Goal: Task Accomplishment & Management: Manage account settings

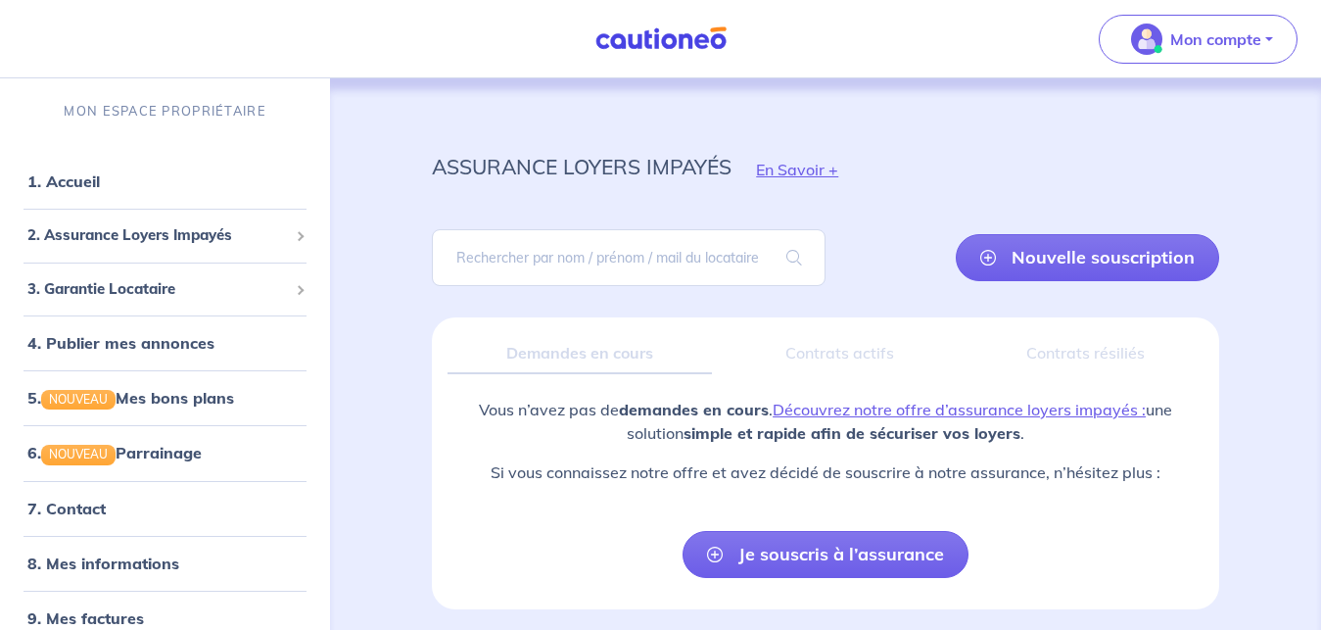
click at [1292, 169] on div "assurance loyers impayés En Savoir + Nouvelle souscription Fermer Valider un lo…" at bounding box center [825, 390] width 975 height 625
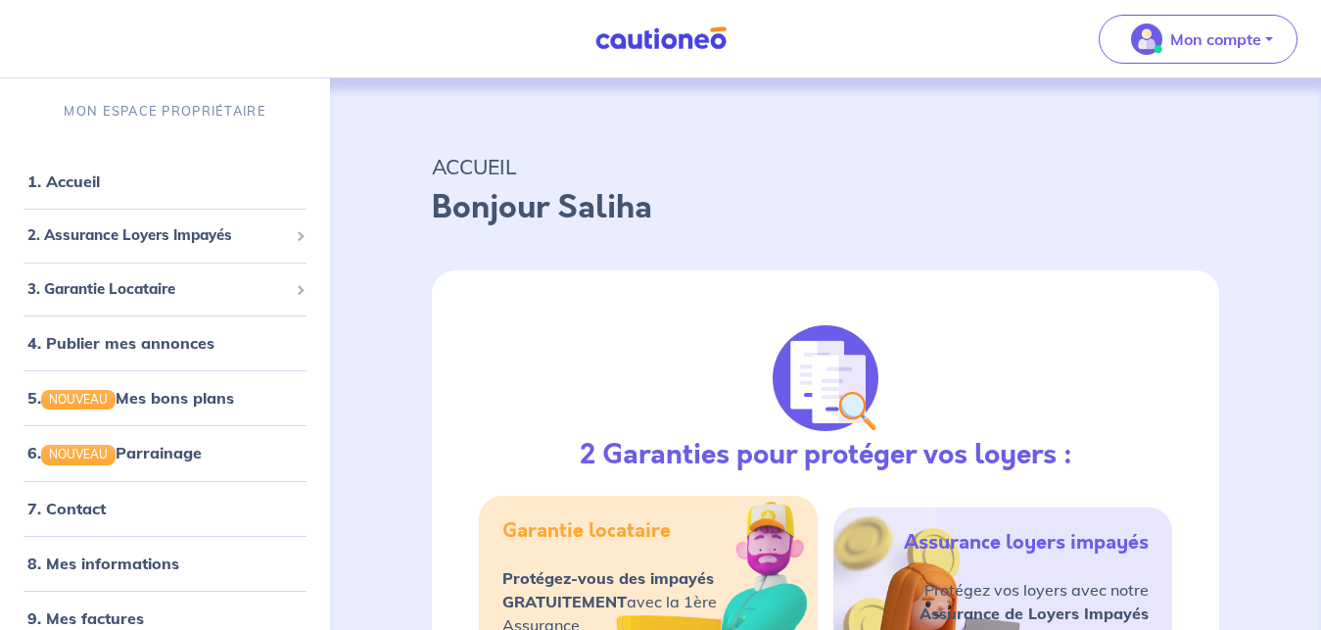
click at [942, 235] on div "Bonjour Saliha" at bounding box center [825, 215] width 787 height 63
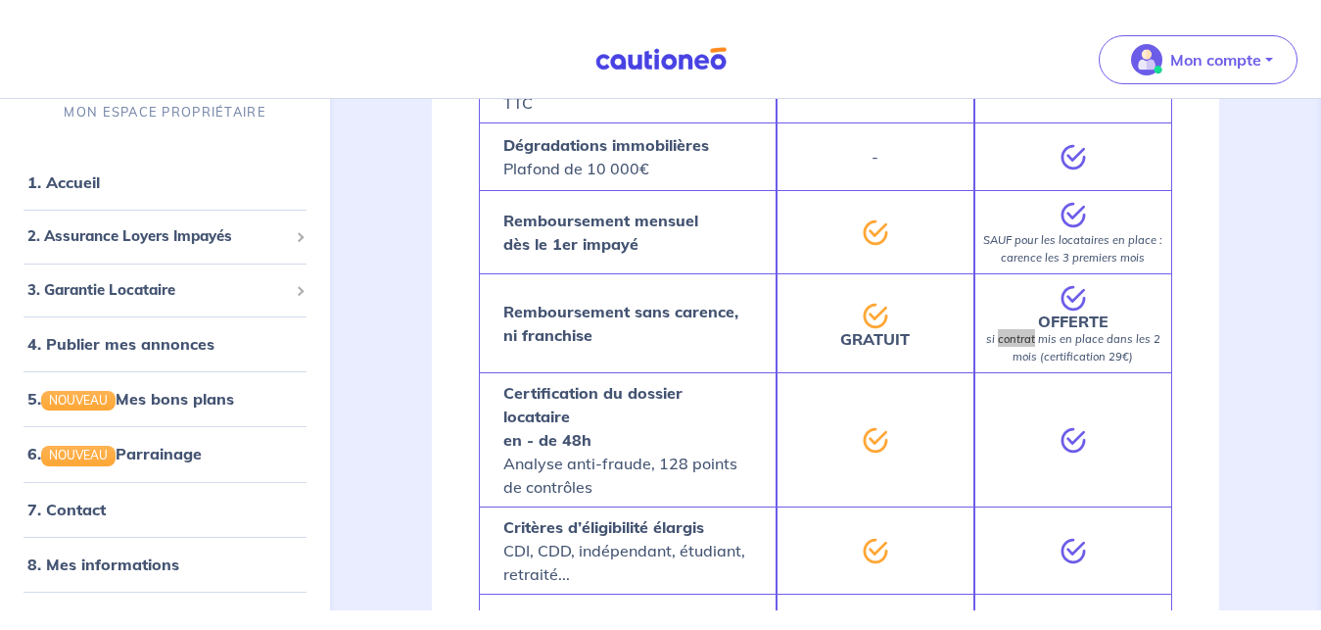
scroll to position [1019, 0]
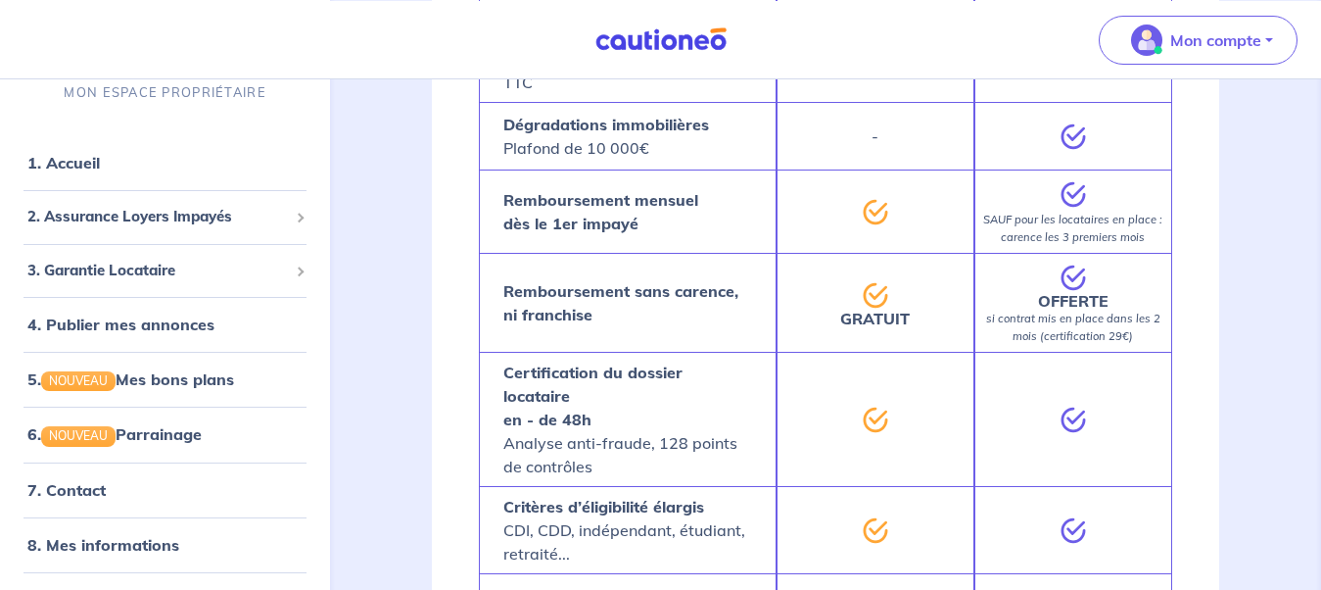
click at [1229, 339] on div "2 Garanties pour protéger vos loyers : Garantie locataire Protégez-vous des imp…" at bounding box center [825, 9] width 881 height 1562
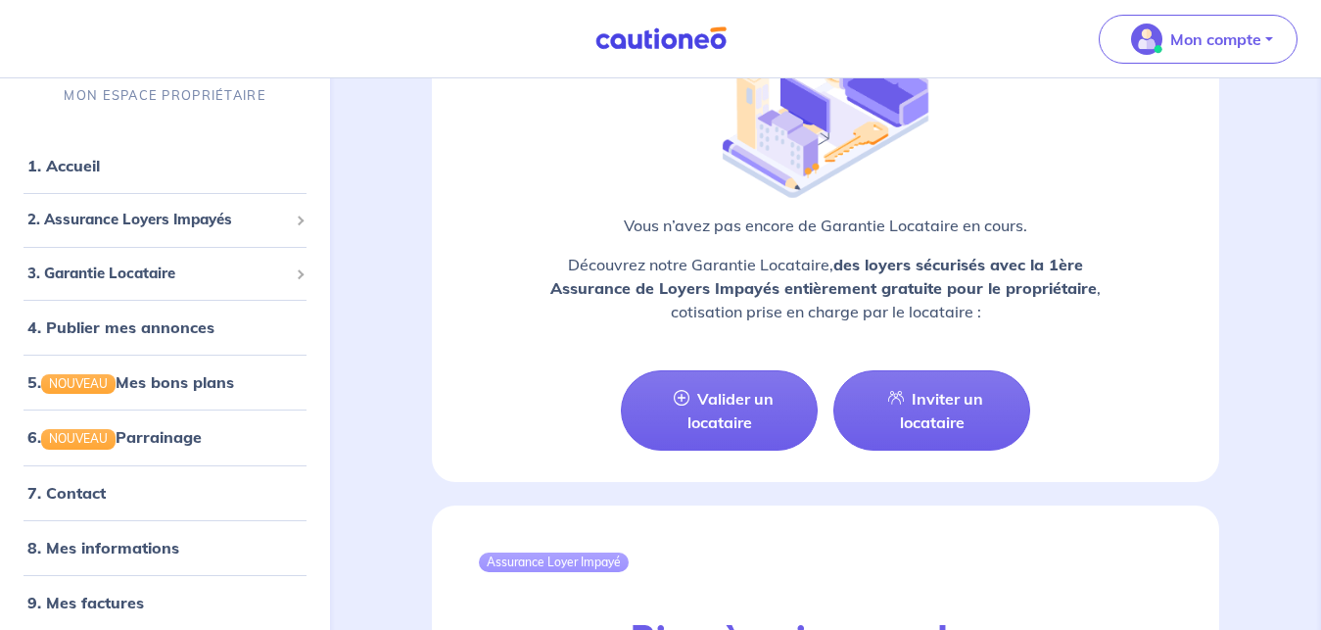
scroll to position [1846, 0]
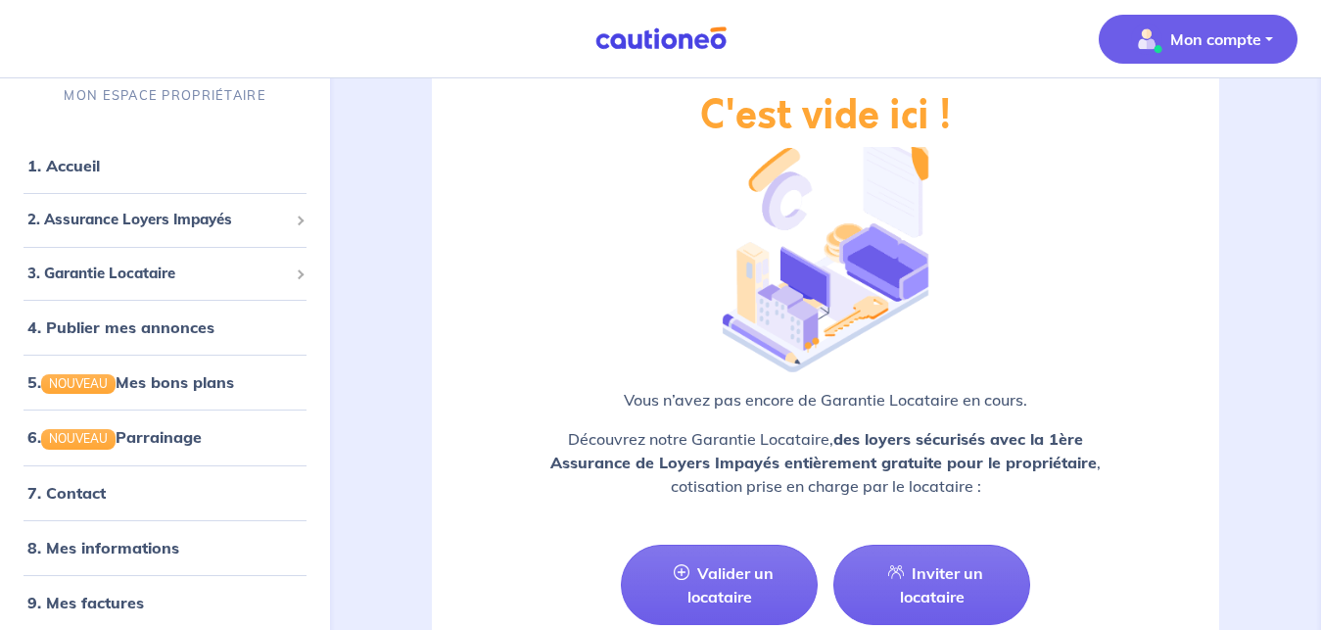
click at [1224, 43] on p "Mon compte" at bounding box center [1215, 39] width 91 height 24
click at [1191, 116] on link "Mes informations" at bounding box center [1179, 121] width 158 height 31
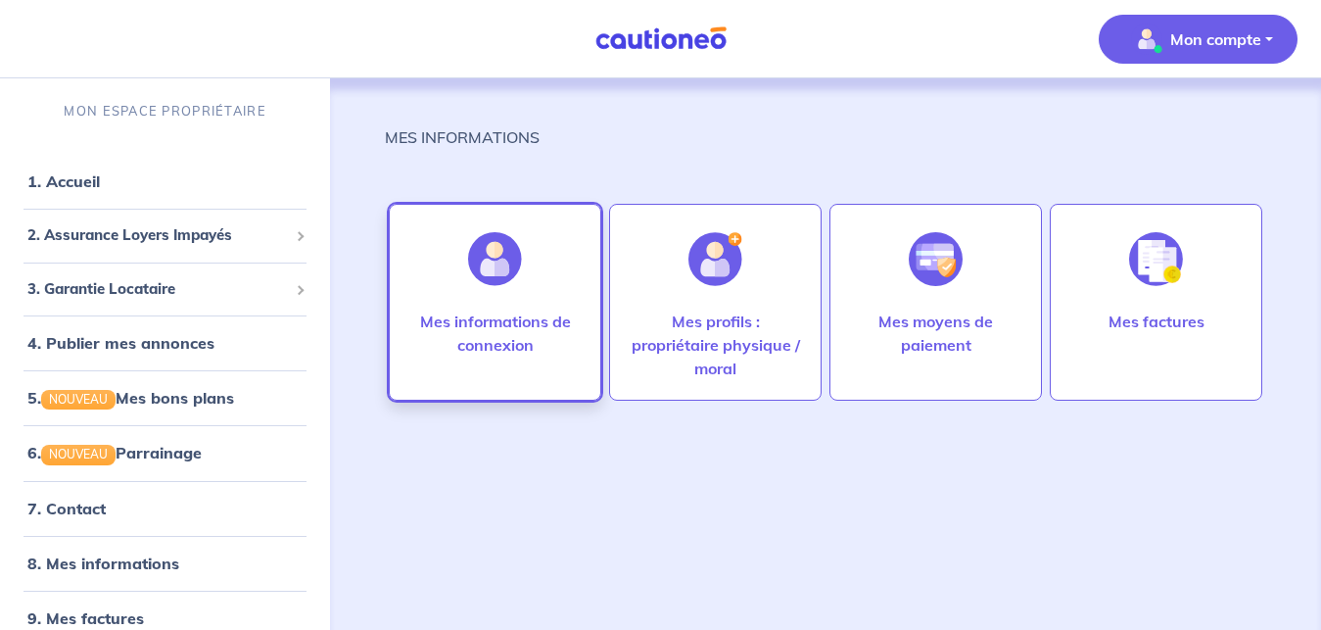
click at [508, 311] on p "Mes informations de connexion" at bounding box center [494, 332] width 171 height 47
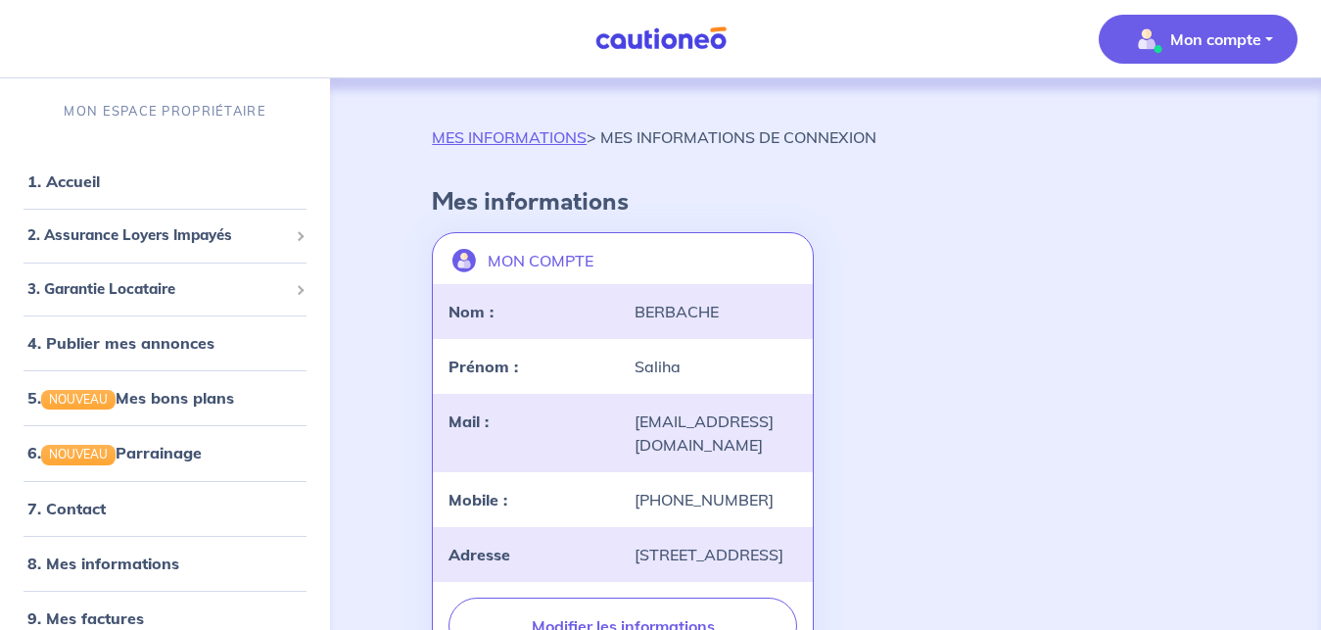
click at [508, 311] on div "Nom :" at bounding box center [530, 312] width 186 height 24
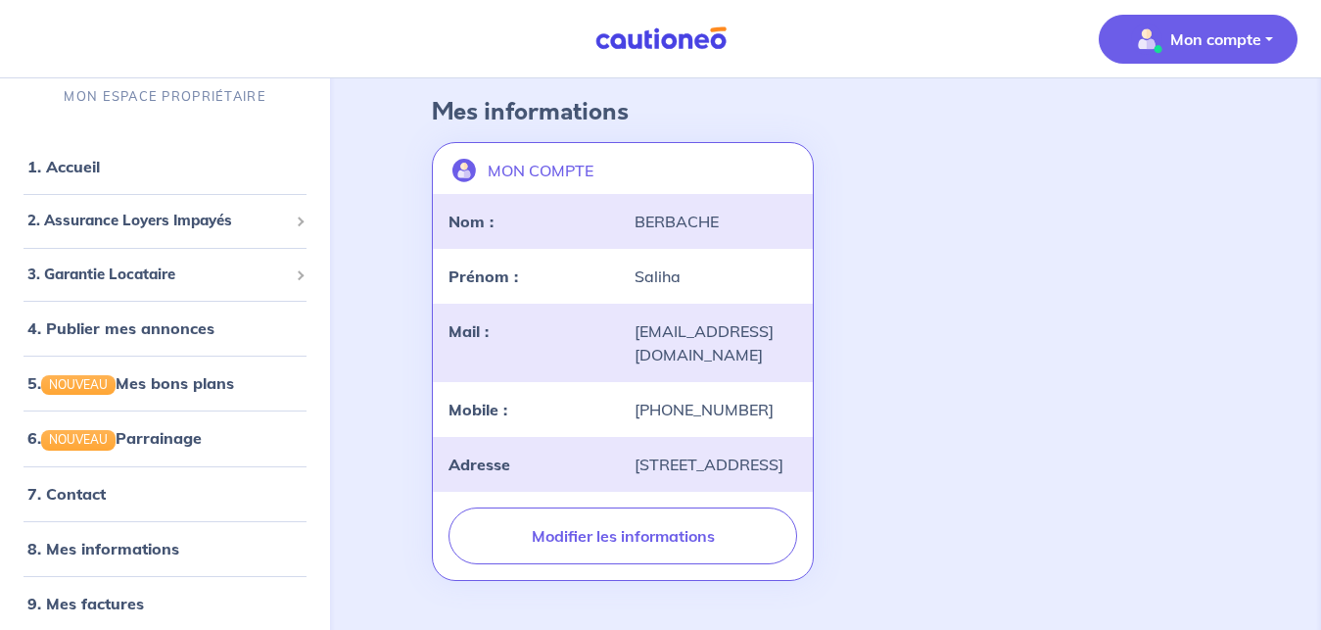
scroll to position [76, 0]
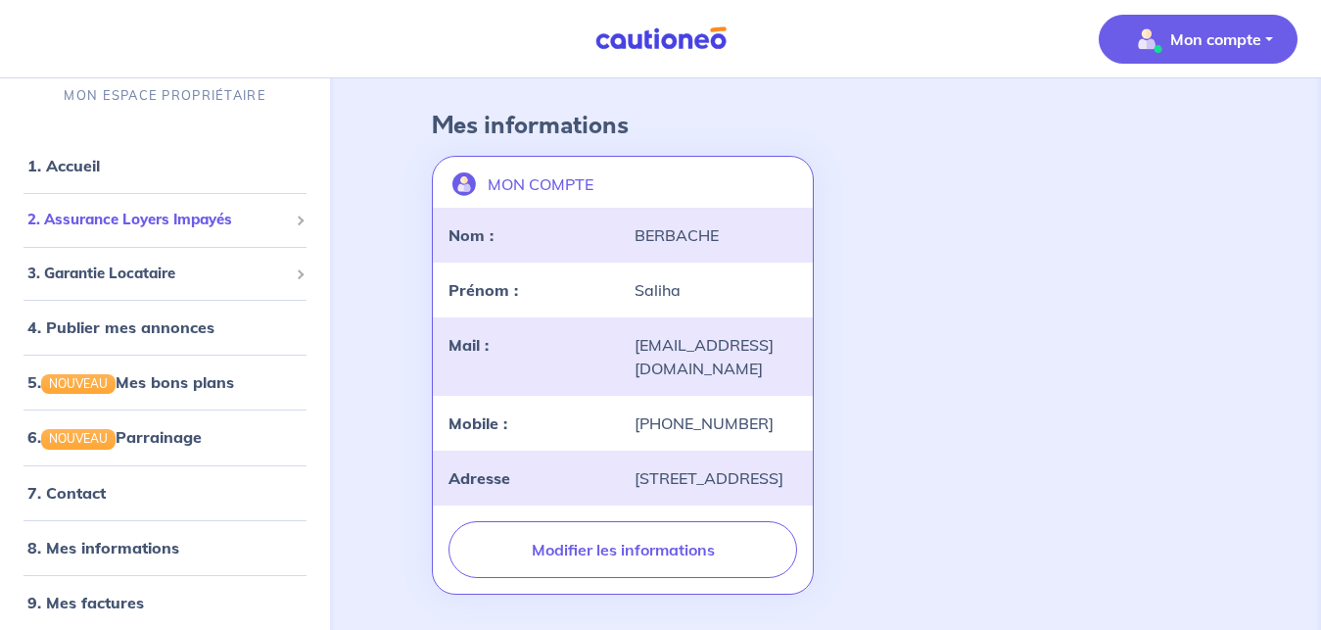
click at [295, 221] on span at bounding box center [300, 221] width 10 height 10
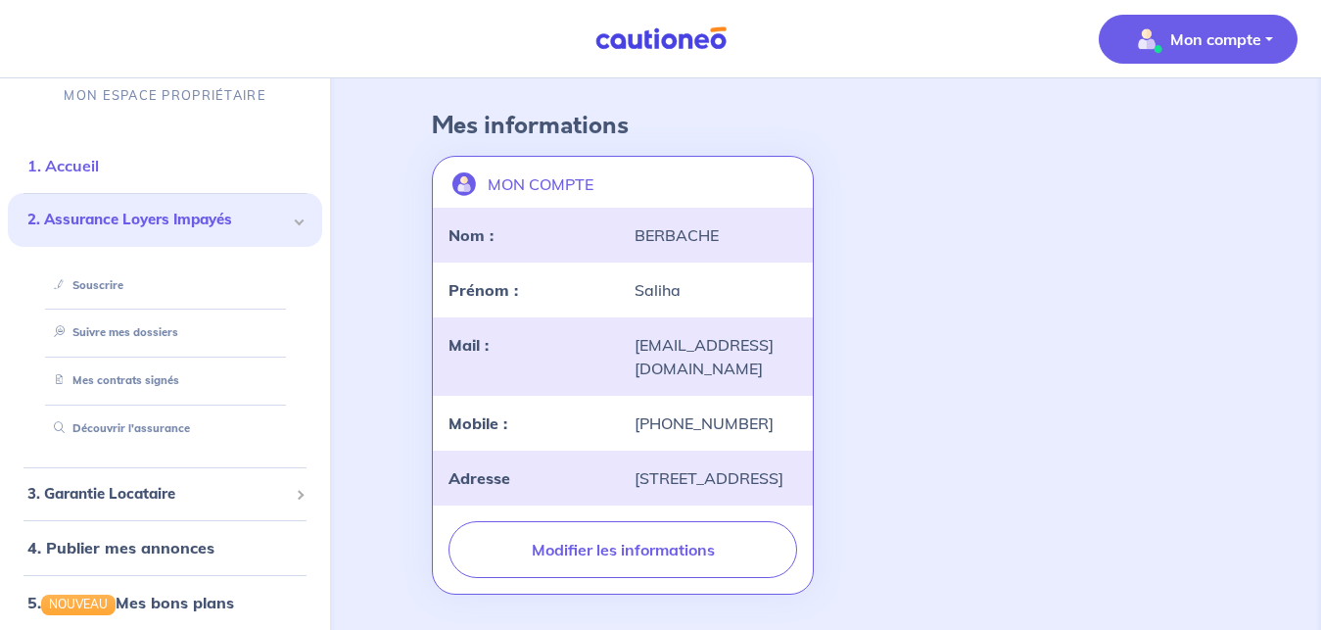
click at [76, 160] on link "1. Accueil" at bounding box center [62, 166] width 71 height 20
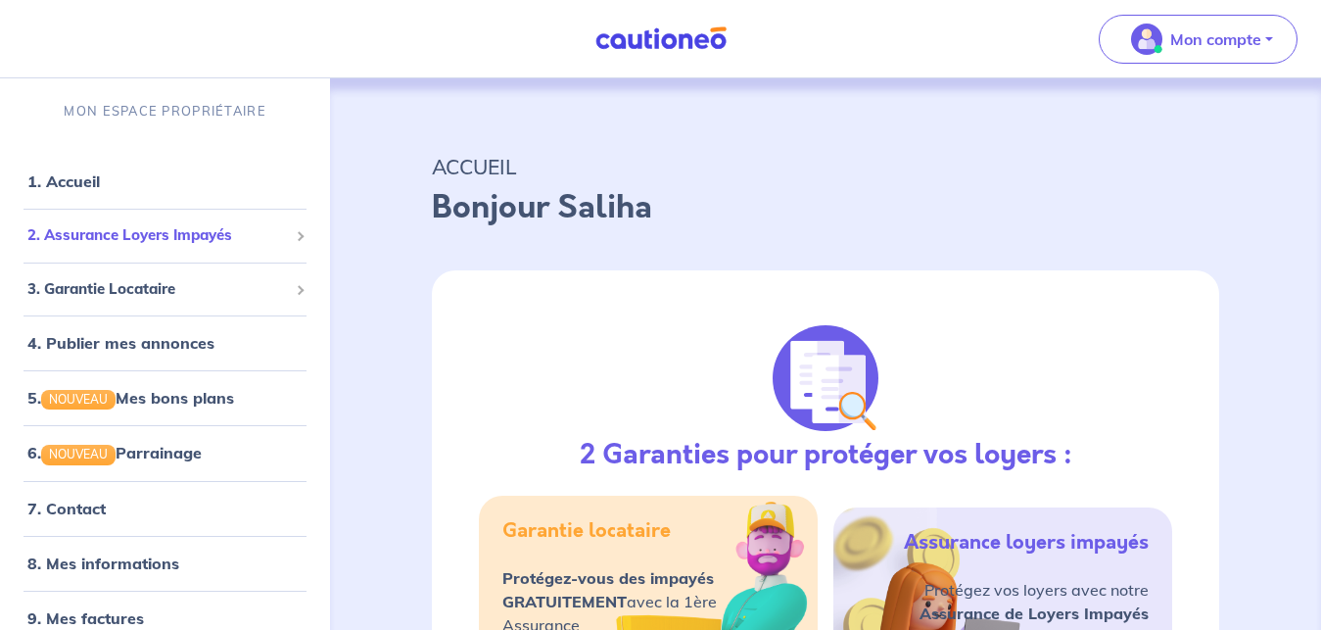
click at [150, 238] on span "2. Assurance Loyers Impayés" at bounding box center [157, 235] width 261 height 23
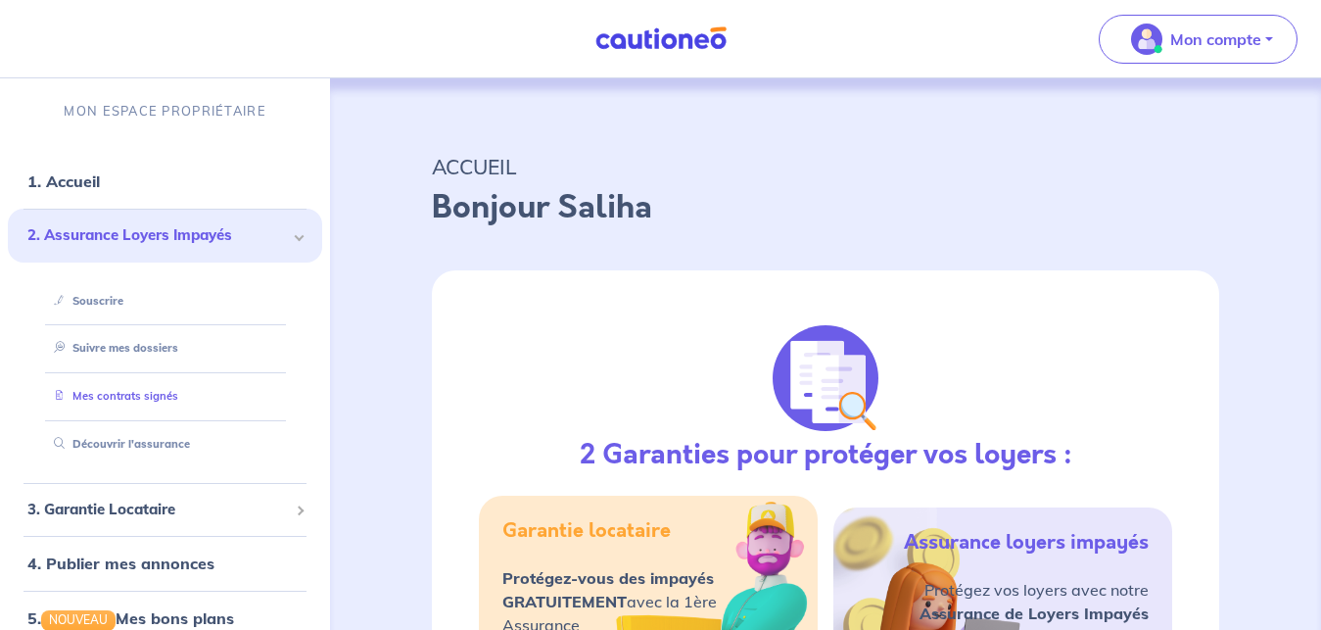
click at [130, 389] on link "Mes contrats signés" at bounding box center [112, 396] width 132 height 14
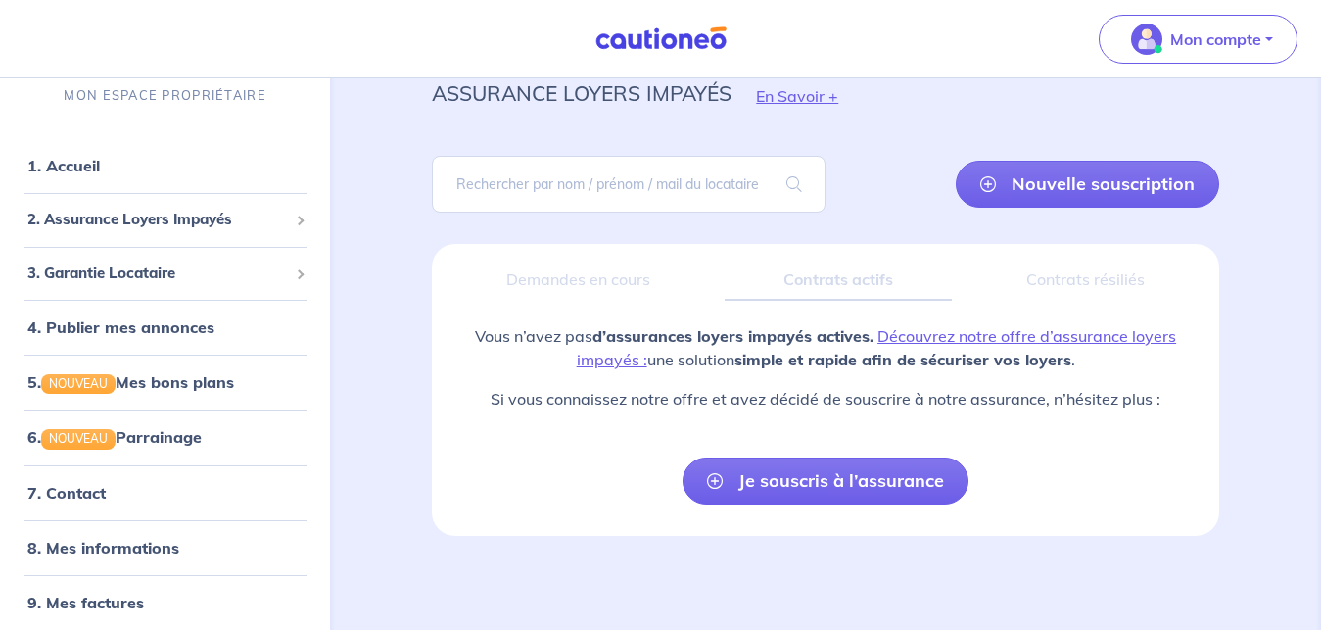
scroll to position [120, 0]
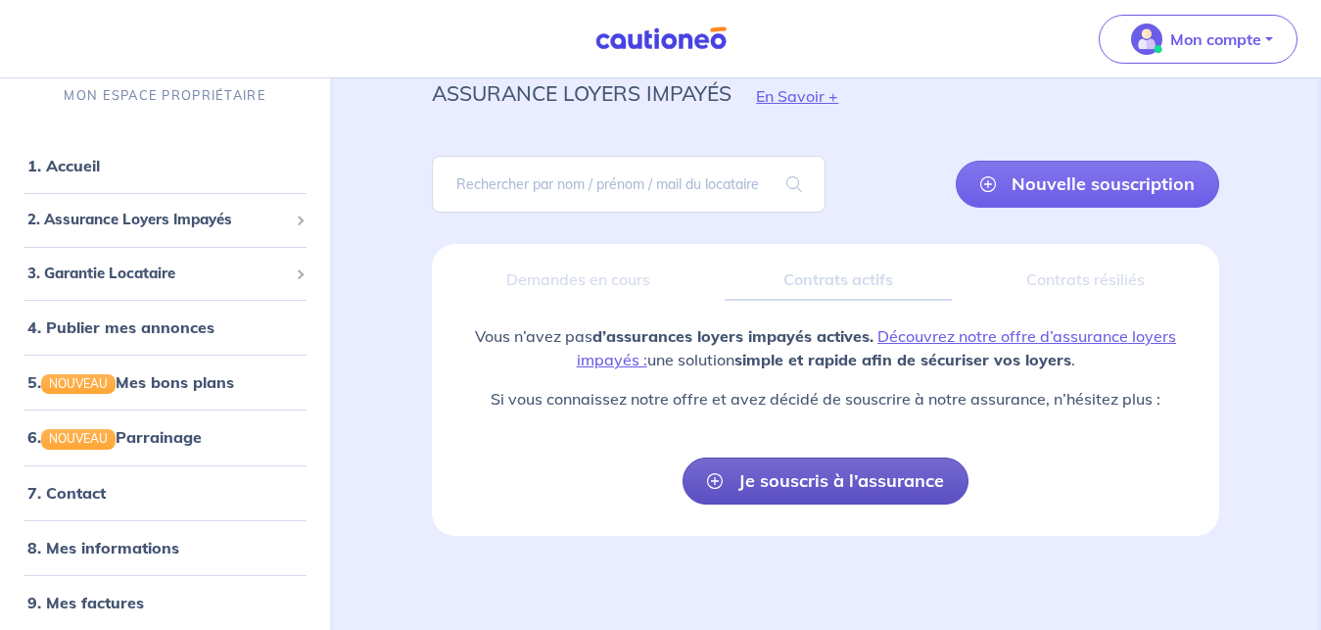
click at [840, 457] on link "Je souscris à l’assurance" at bounding box center [826, 480] width 286 height 47
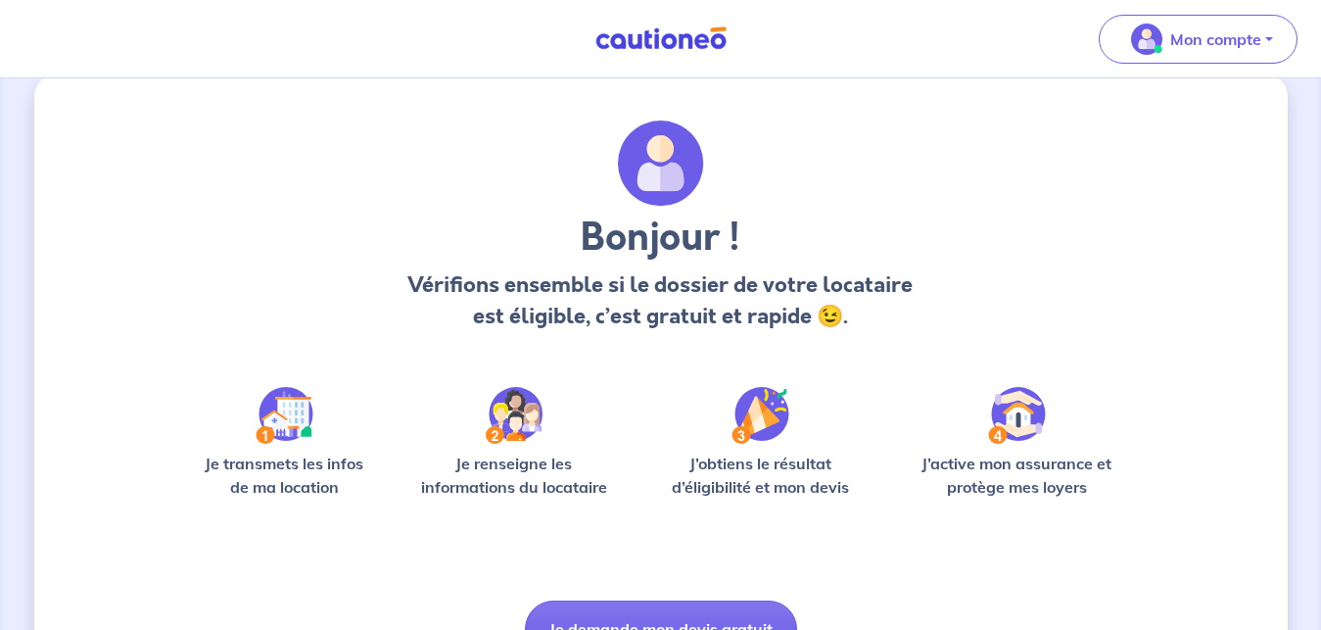
scroll to position [16, 0]
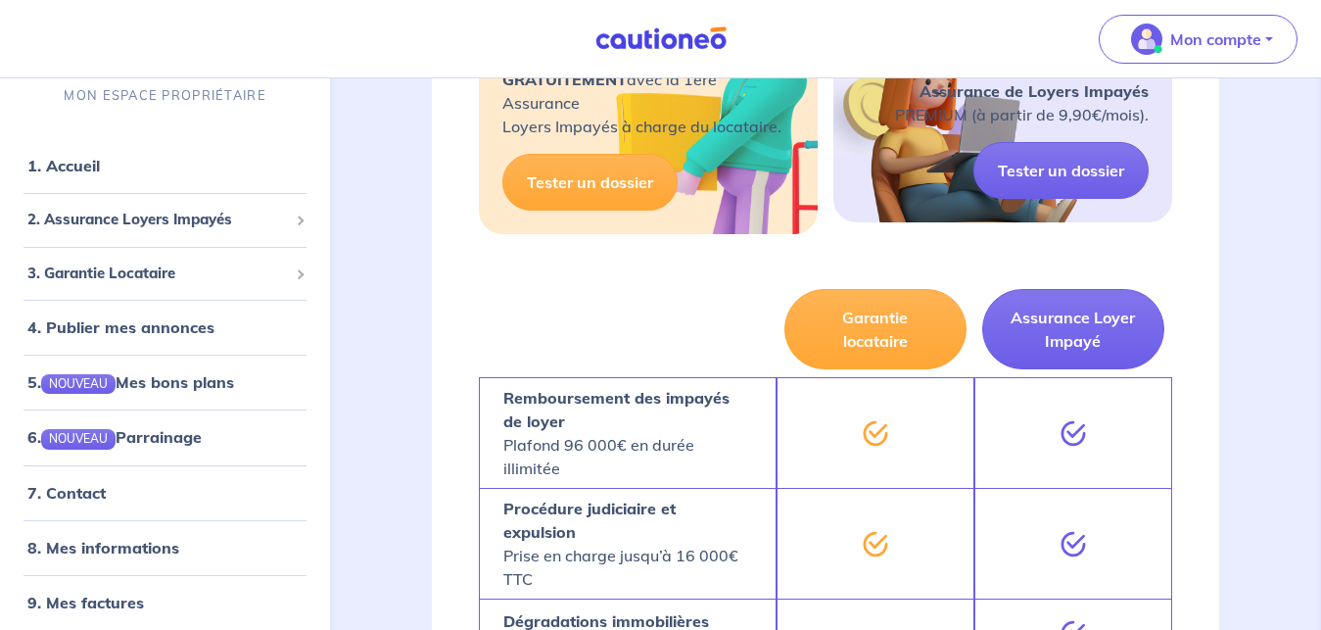
scroll to position [480, 0]
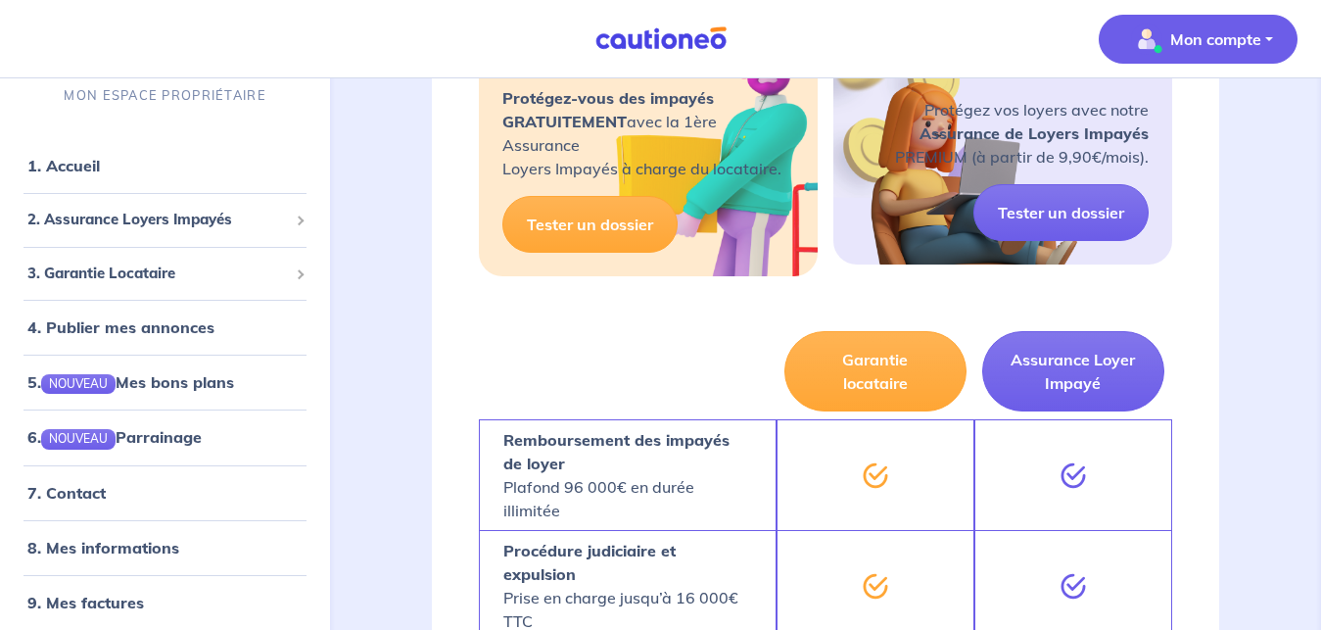
click at [1257, 44] on p "Mon compte" at bounding box center [1215, 39] width 91 height 24
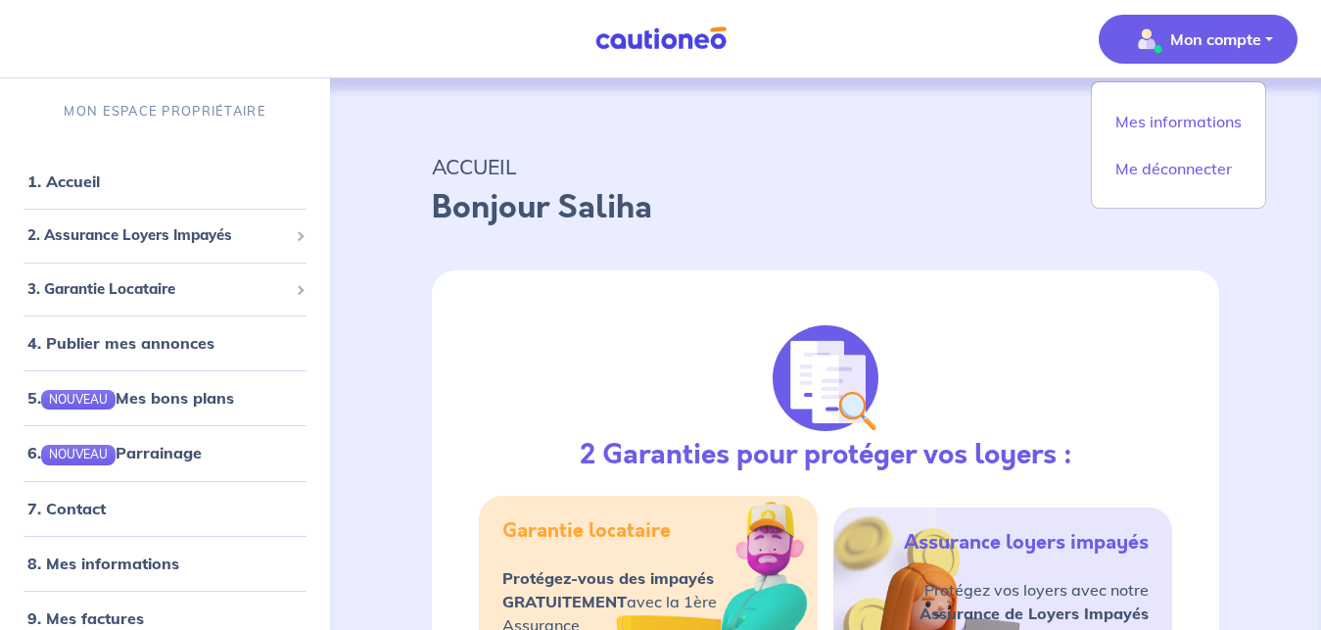
scroll to position [1, 0]
click at [278, 294] on div "3. Garantie Locataire" at bounding box center [165, 288] width 314 height 38
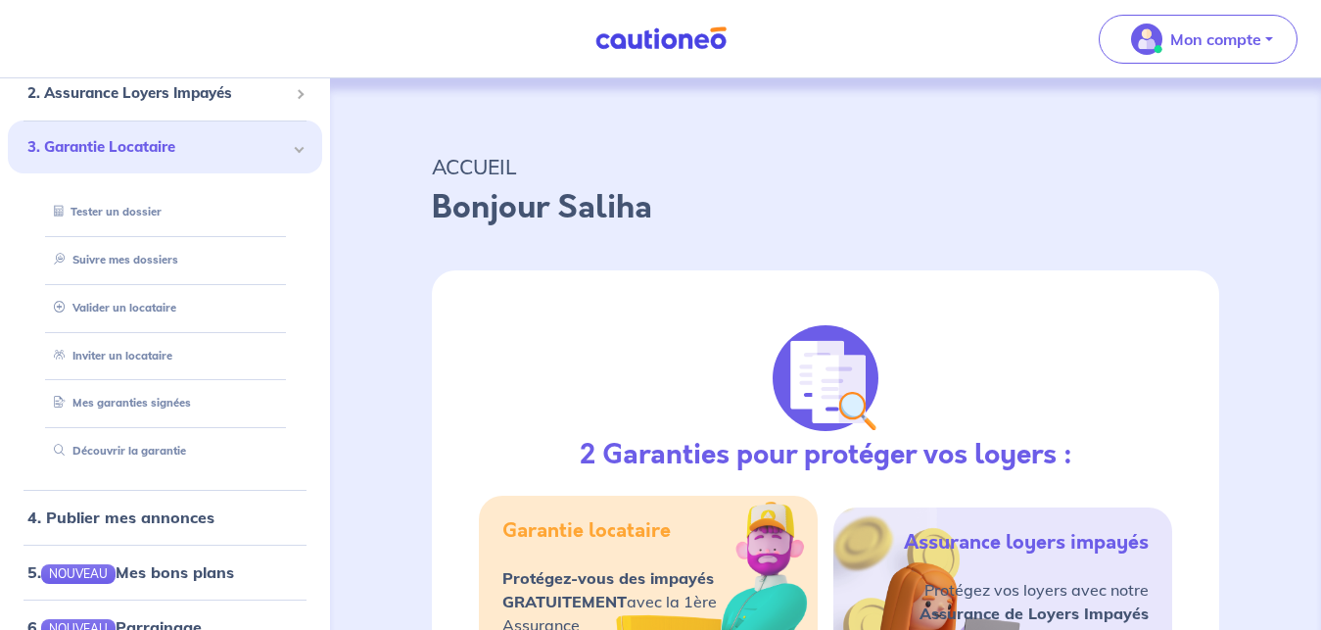
scroll to position [139, 0]
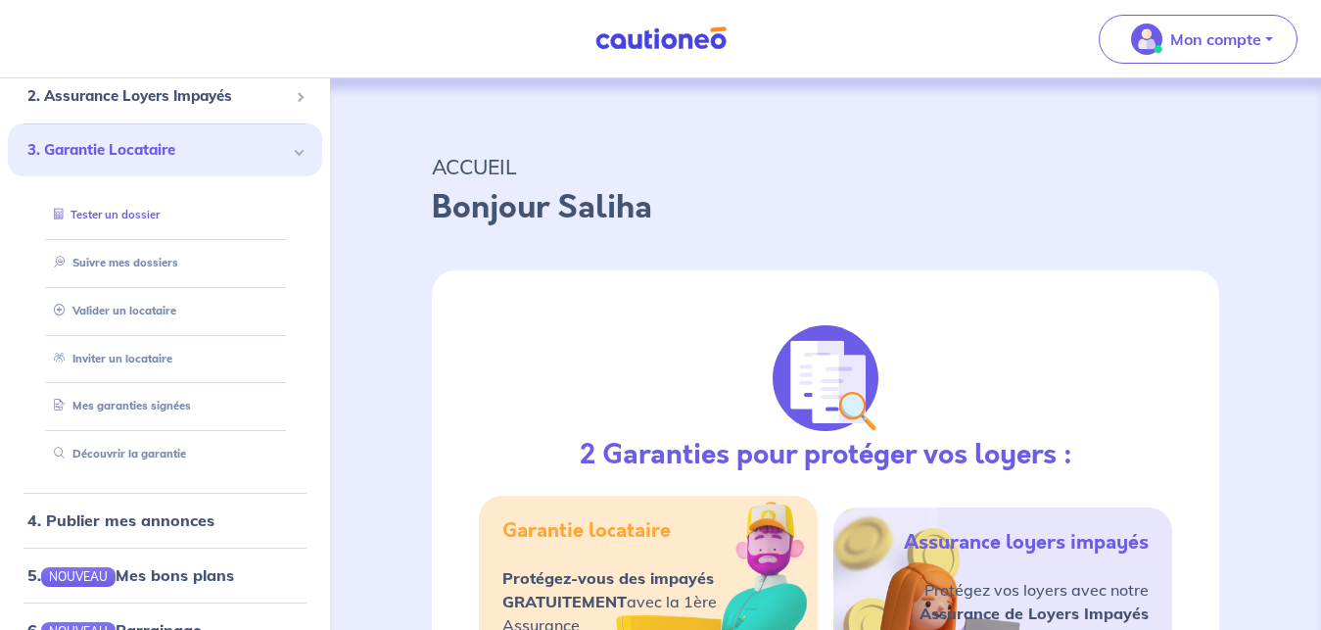
click at [97, 213] on link "Tester un dossier" at bounding box center [103, 215] width 114 height 14
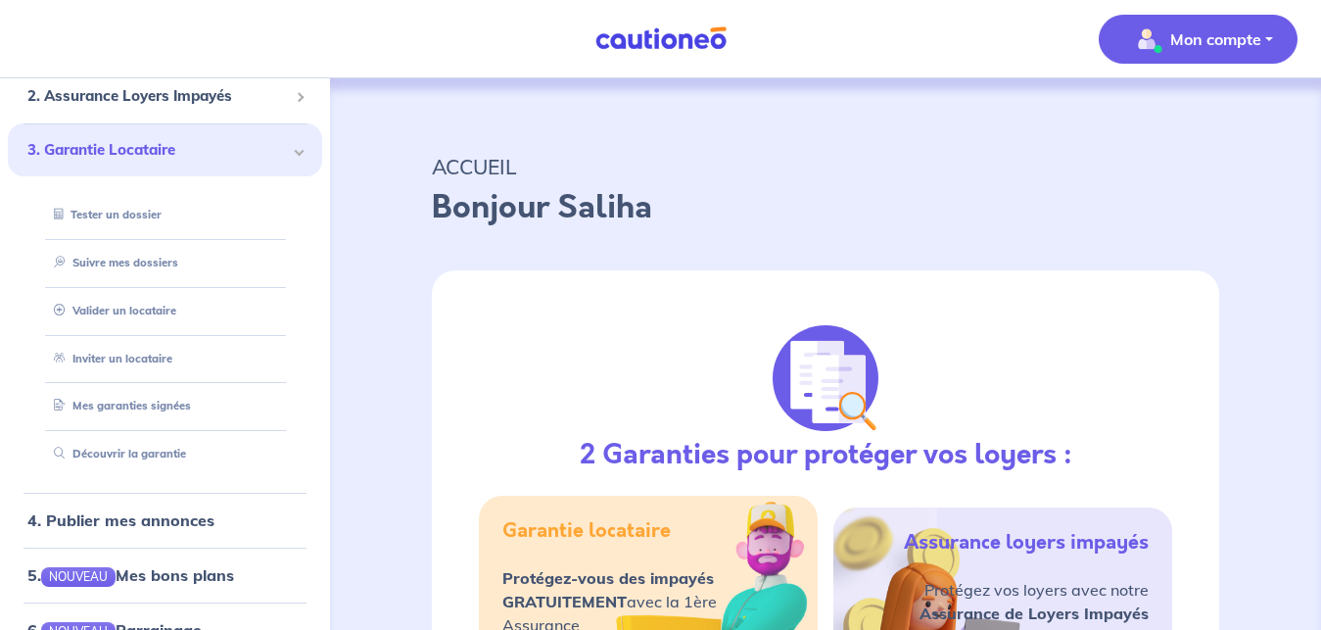
click at [1256, 53] on span "Mon compte" at bounding box center [1192, 39] width 138 height 31
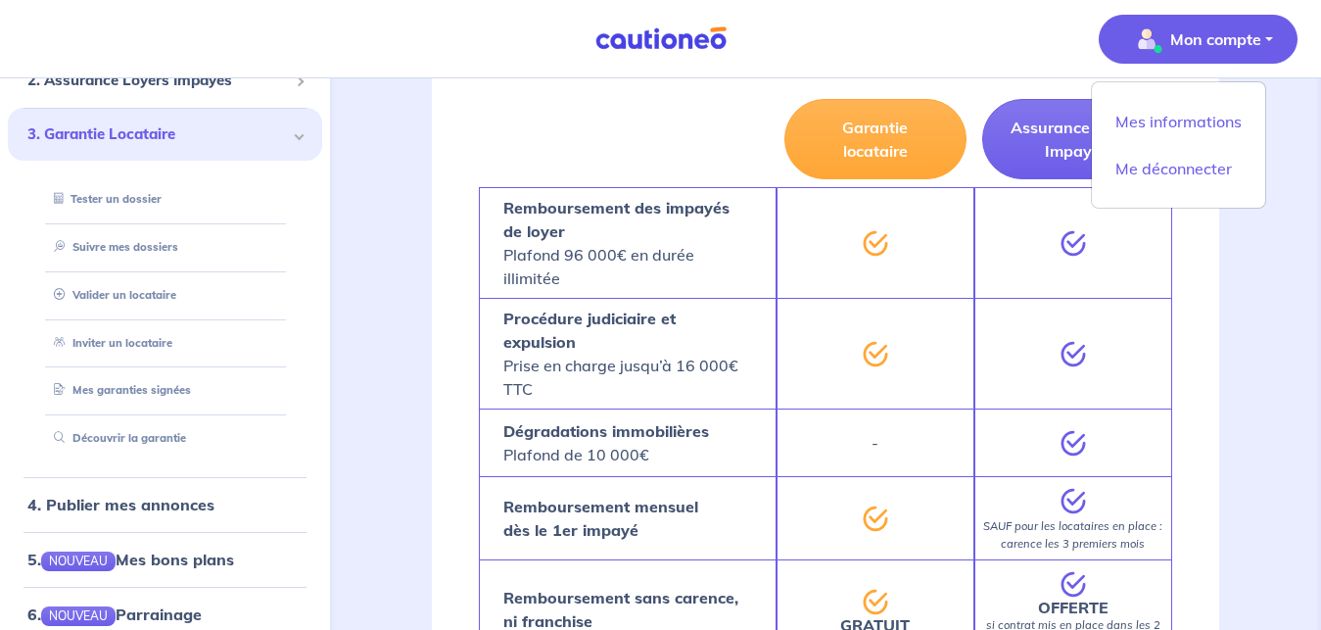
scroll to position [701, 0]
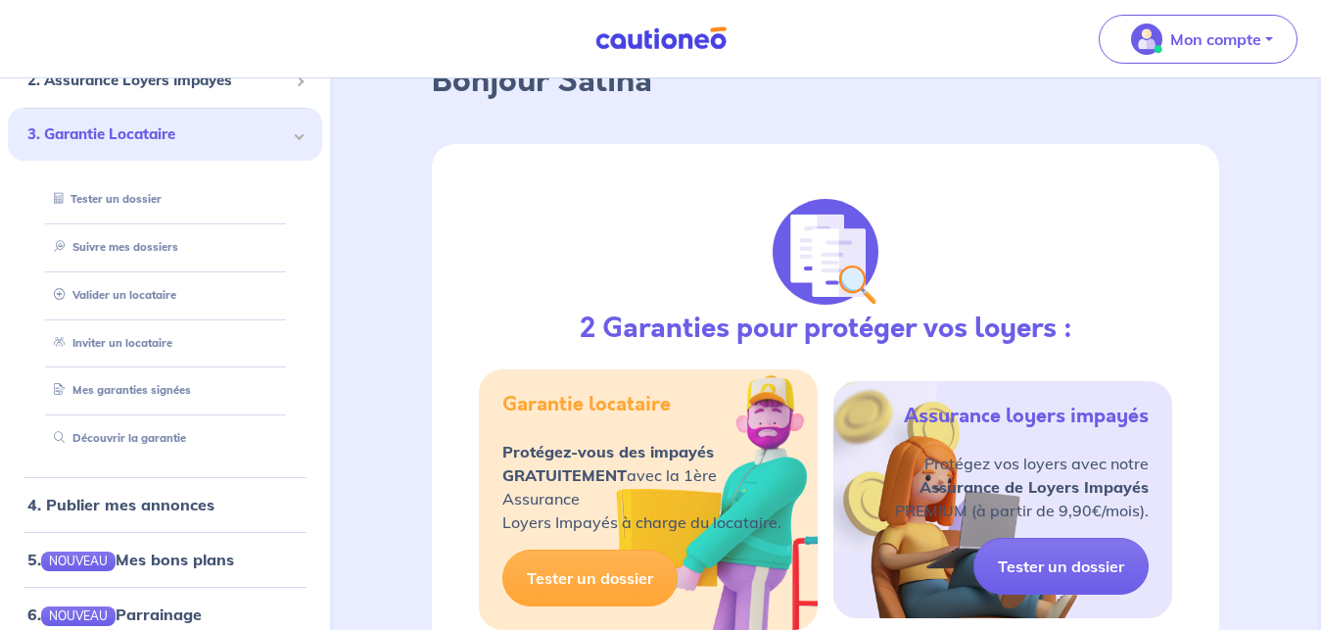
scroll to position [0, 0]
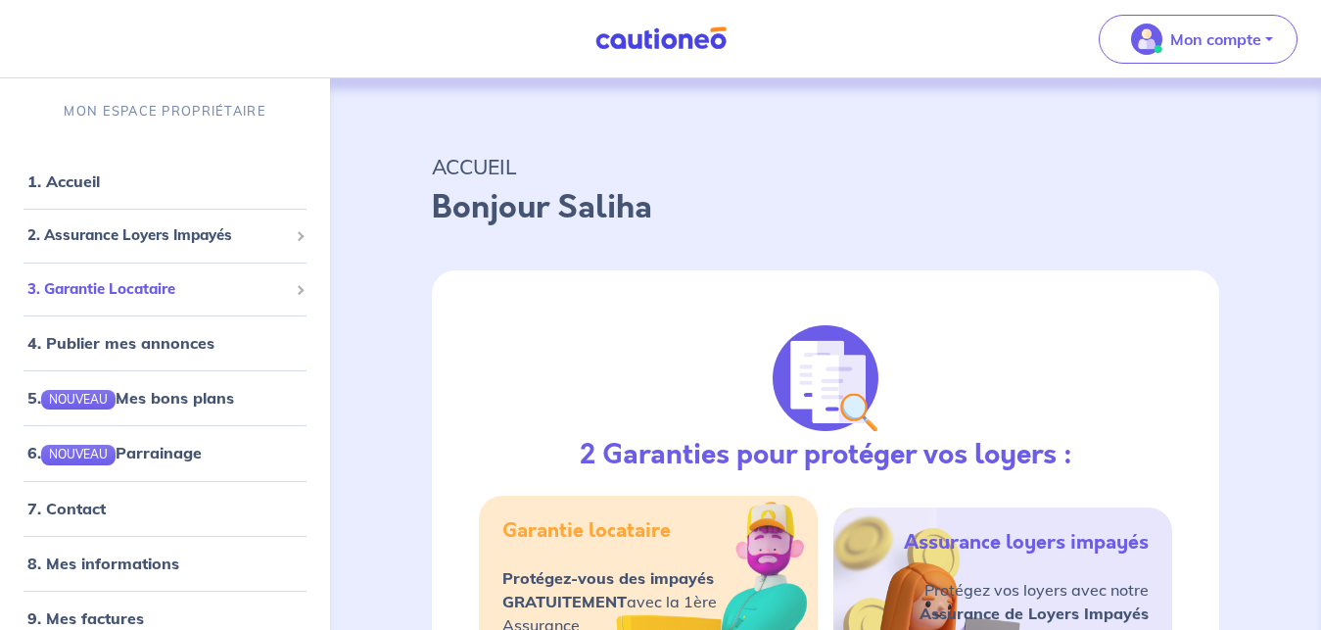
click at [296, 295] on span at bounding box center [299, 289] width 7 height 23
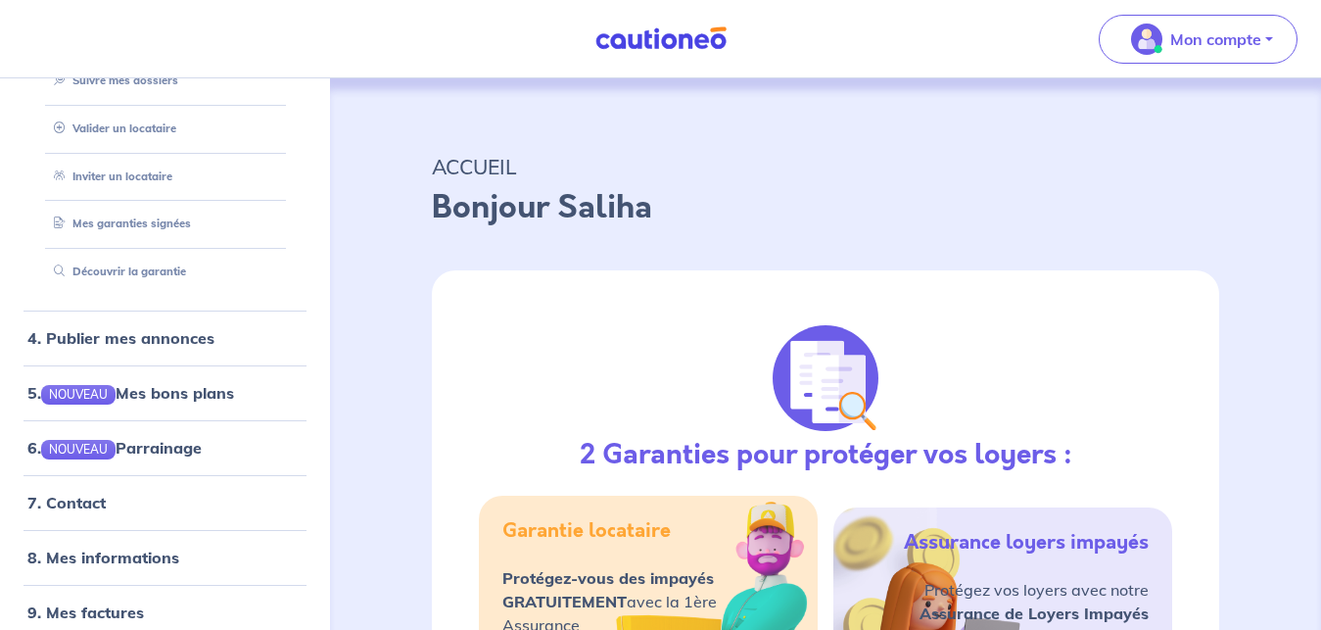
scroll to position [325, 0]
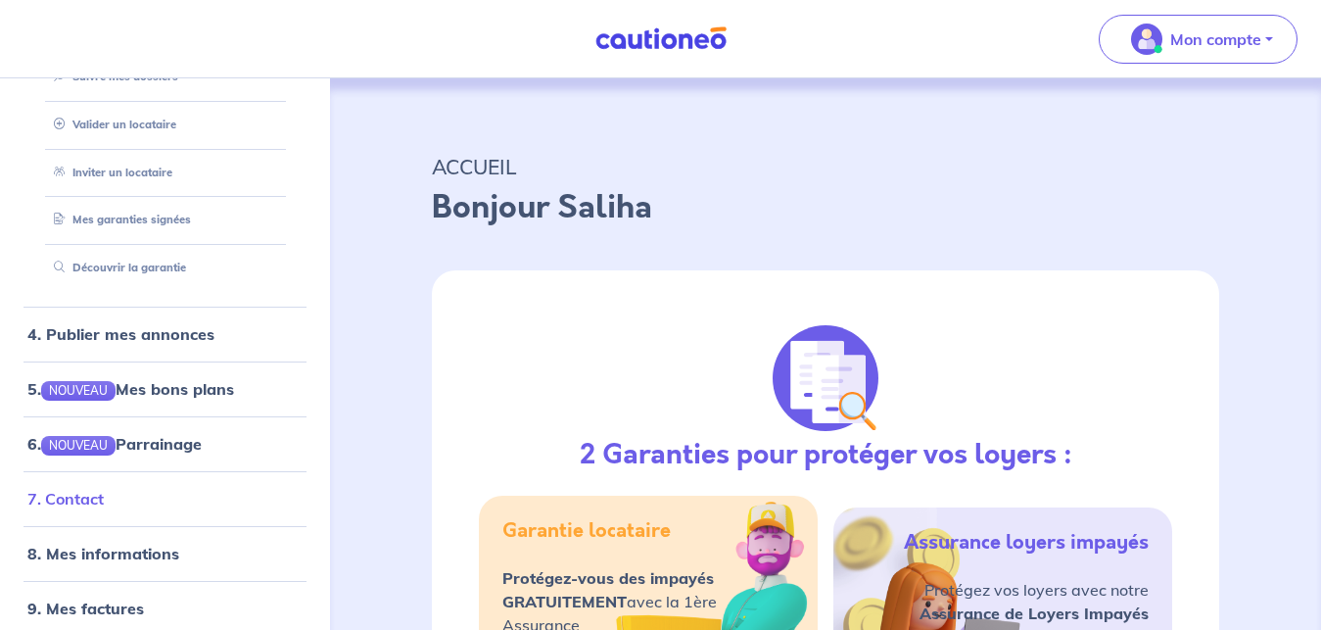
click at [104, 493] on link "7. Contact" at bounding box center [65, 499] width 76 height 20
click at [129, 553] on link "8. Mes informations" at bounding box center [100, 554] width 146 height 20
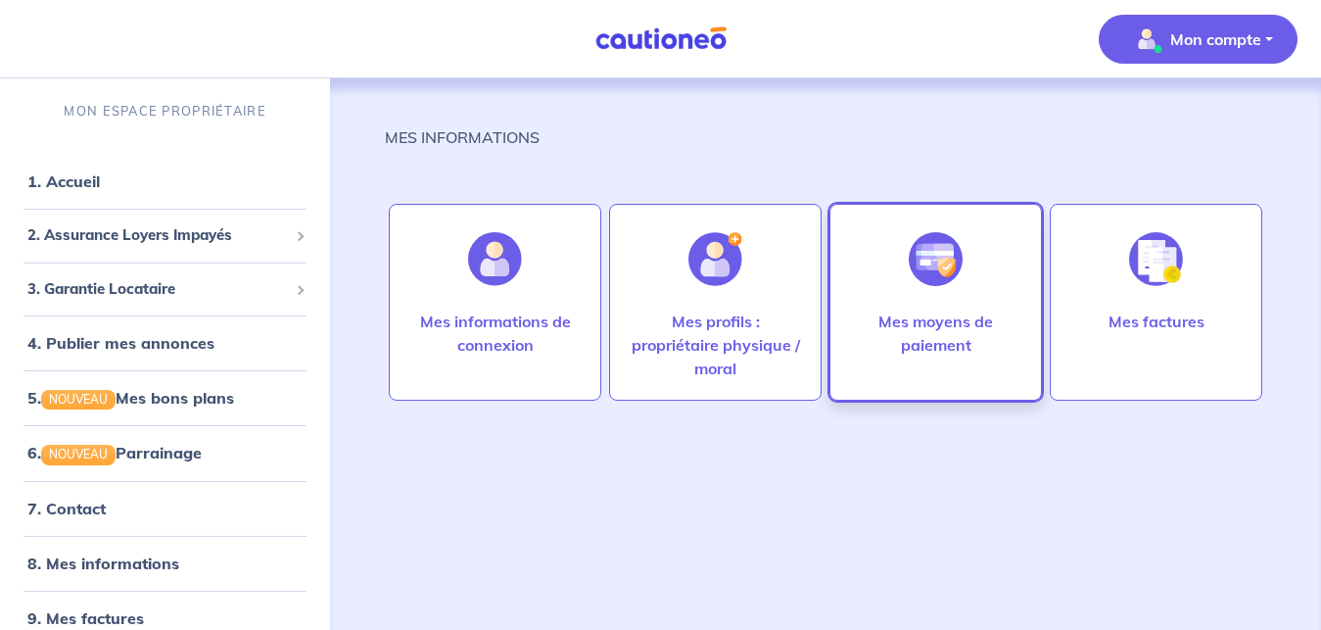
click at [931, 320] on p "Mes moyens de paiement" at bounding box center [935, 332] width 171 height 47
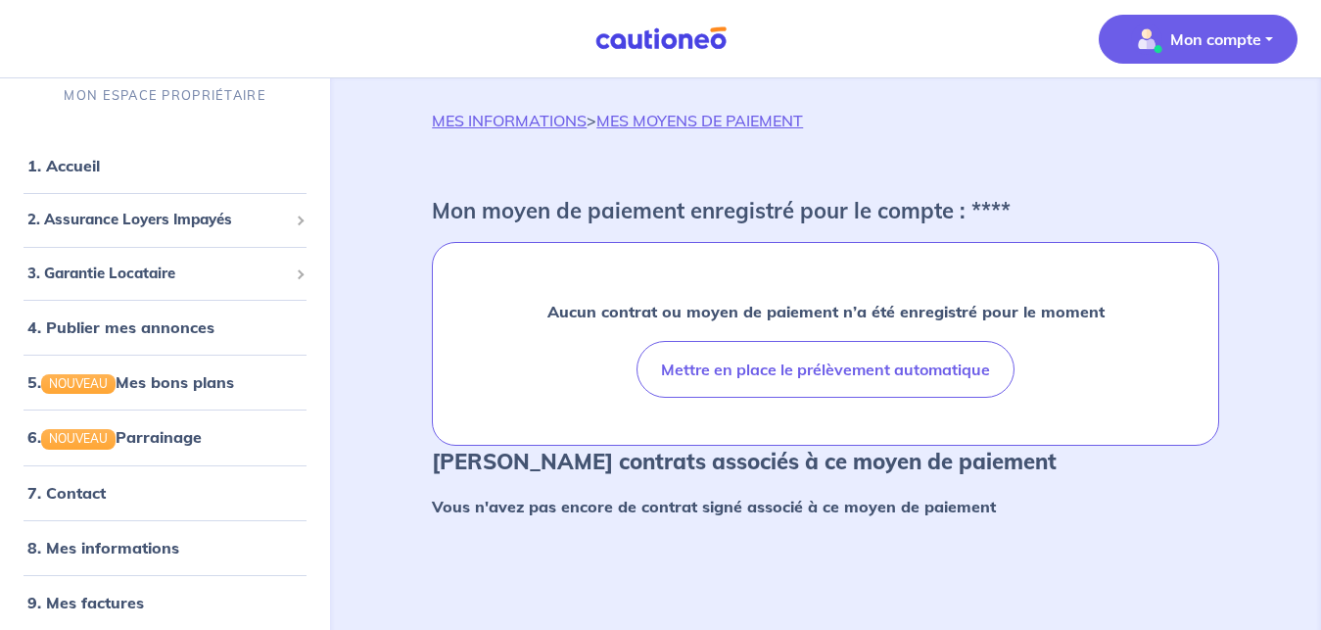
scroll to position [8, 0]
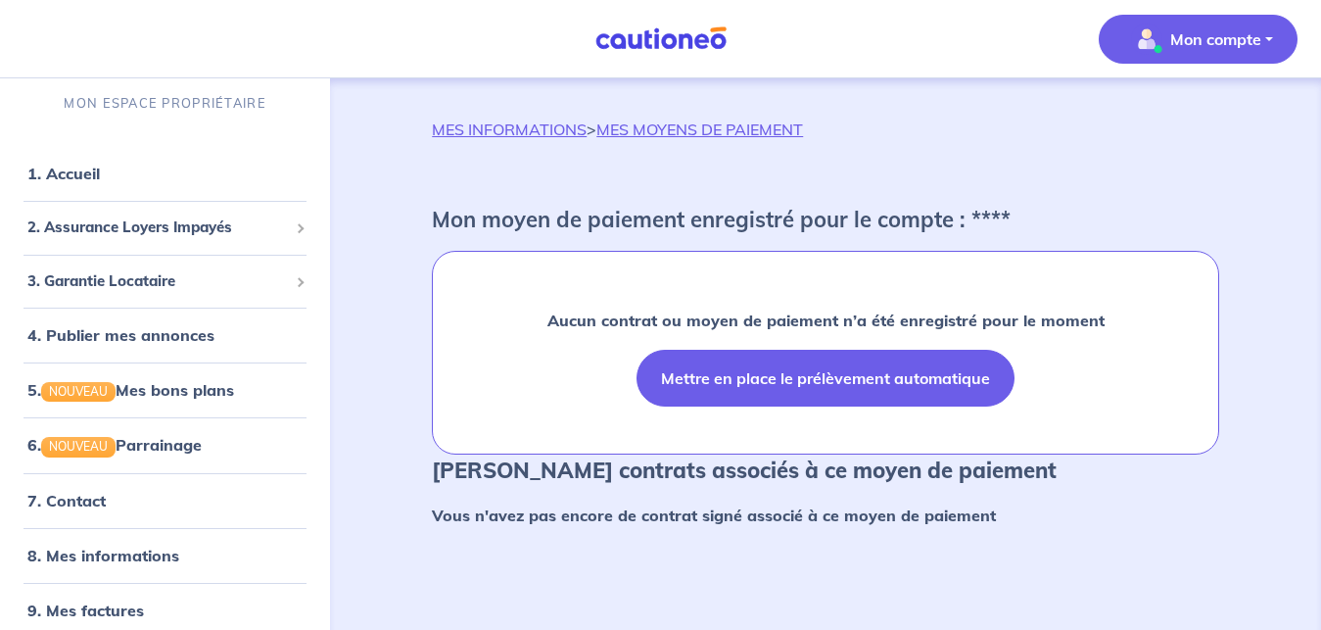
click at [740, 350] on button "Mettre en place le prélèvement automatique" at bounding box center [826, 378] width 378 height 57
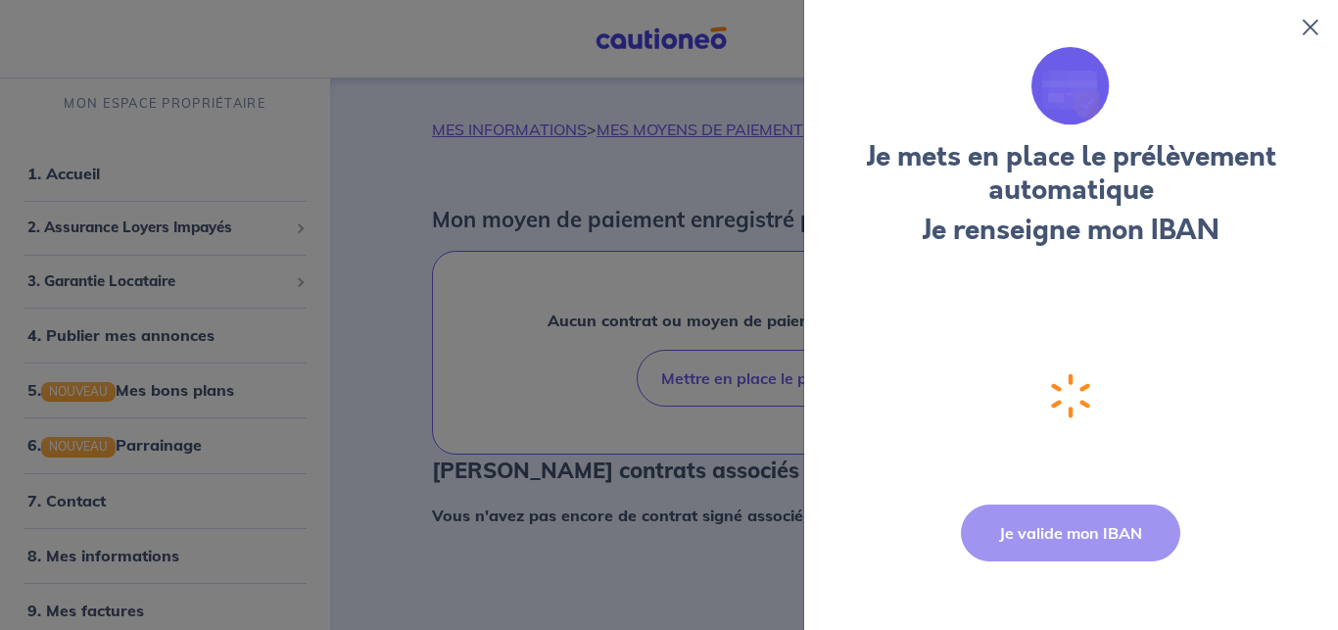
click at [1308, 23] on icon at bounding box center [1311, 28] width 16 height 16
